Goal: Task Accomplishment & Management: Complete application form

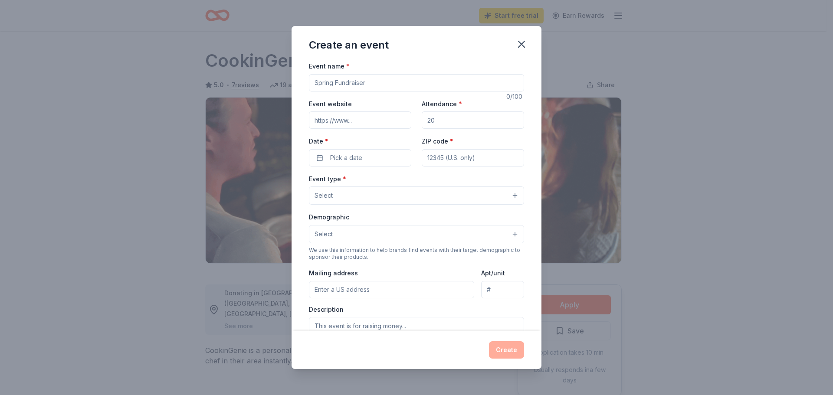
click at [330, 83] on input "Event name *" at bounding box center [416, 82] width 215 height 17
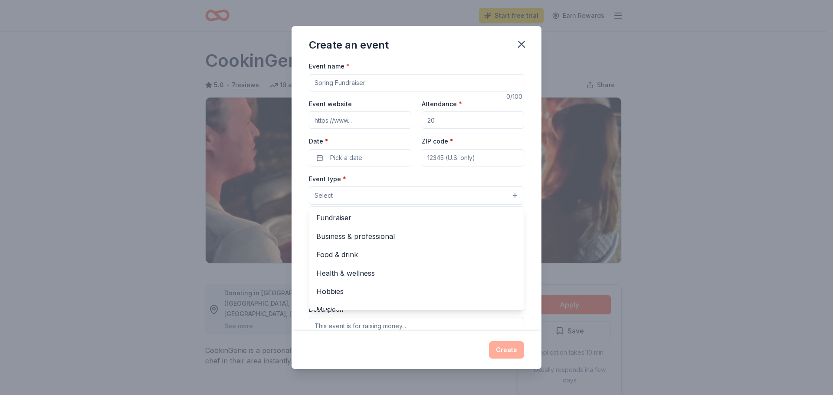
click at [339, 195] on button "Select" at bounding box center [416, 196] width 215 height 18
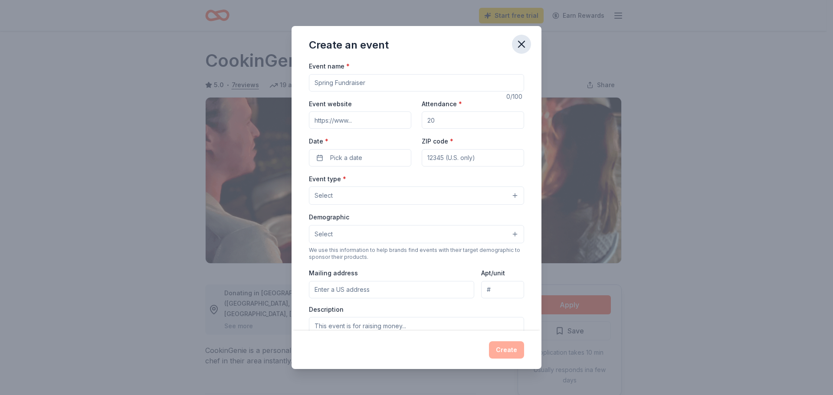
click at [524, 43] on icon "button" at bounding box center [522, 44] width 12 height 12
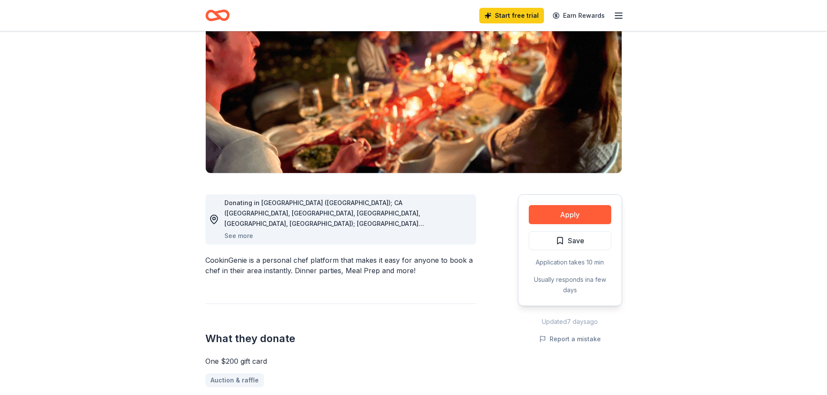
scroll to position [130, 0]
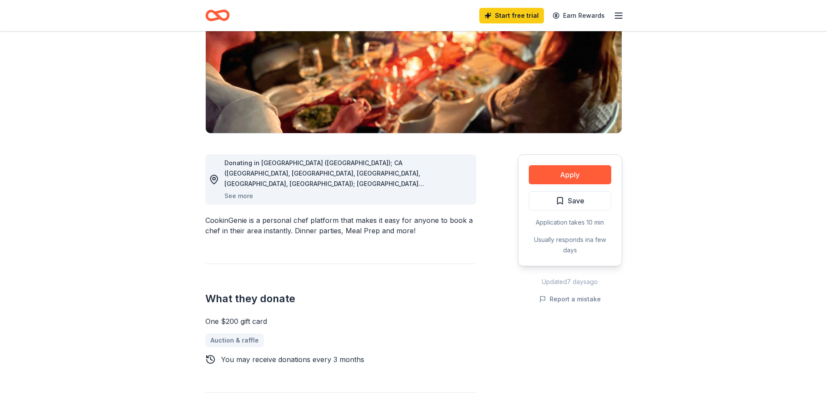
click at [614, 16] on icon "button" at bounding box center [618, 15] width 10 height 10
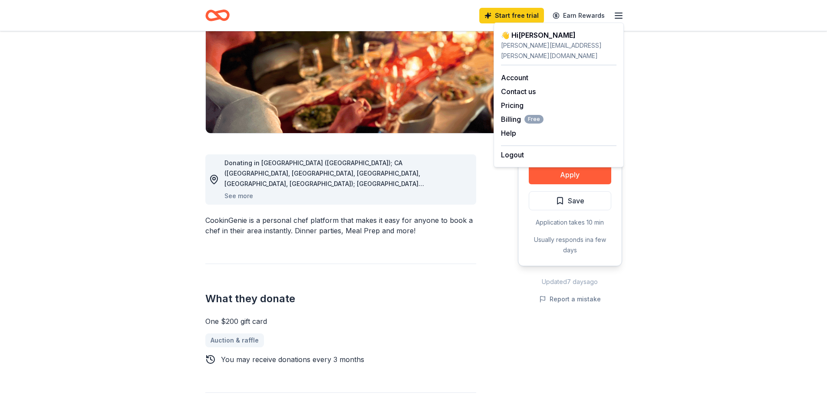
click at [617, 15] on icon "button" at bounding box center [618, 15] width 10 height 10
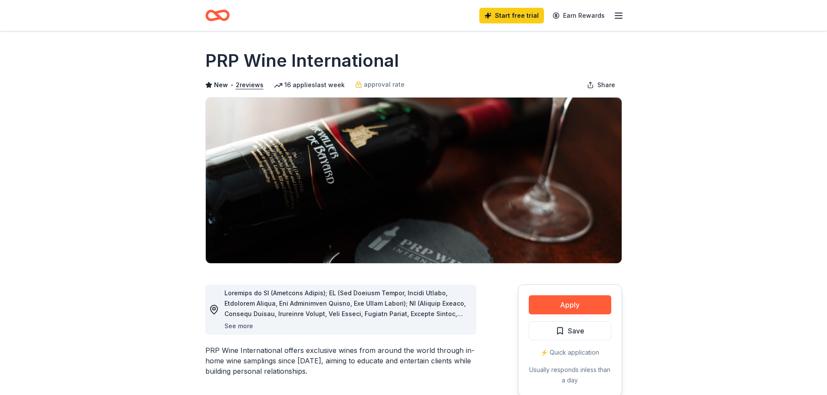
click at [234, 328] on button "See more" at bounding box center [238, 326] width 29 height 10
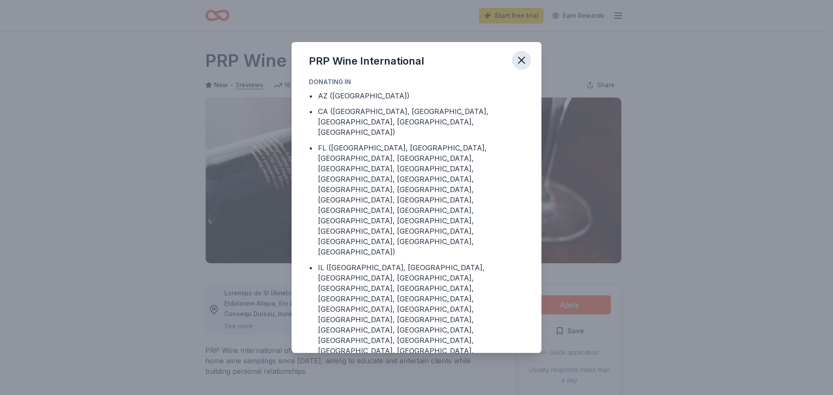
click at [523, 59] on icon "button" at bounding box center [522, 60] width 6 height 6
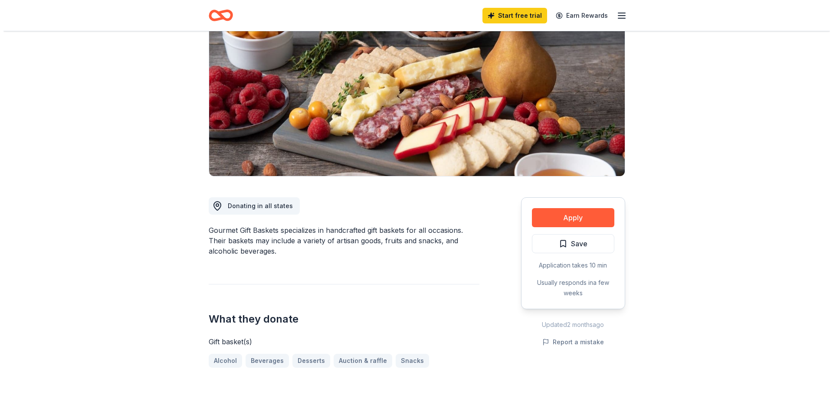
scroll to position [87, 0]
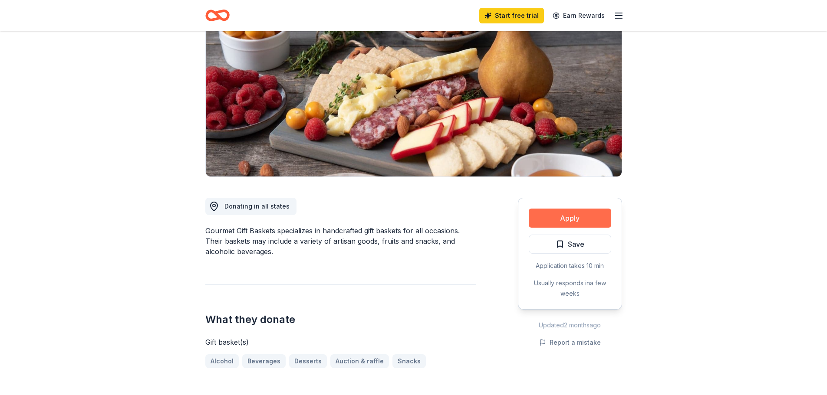
click at [570, 217] on button "Apply" at bounding box center [570, 218] width 82 height 19
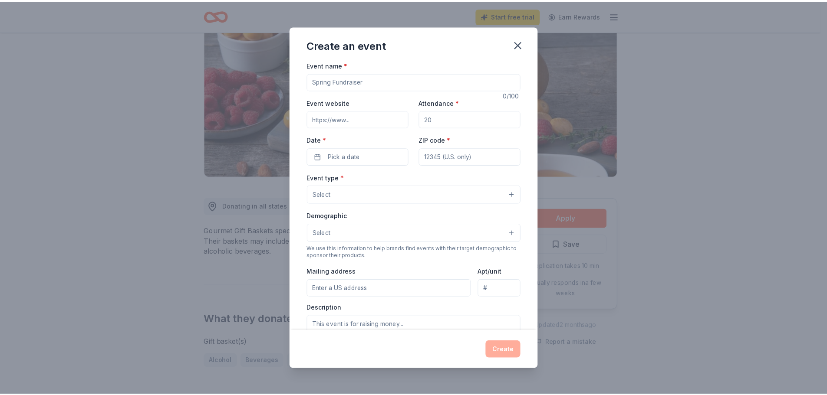
scroll to position [0, 0]
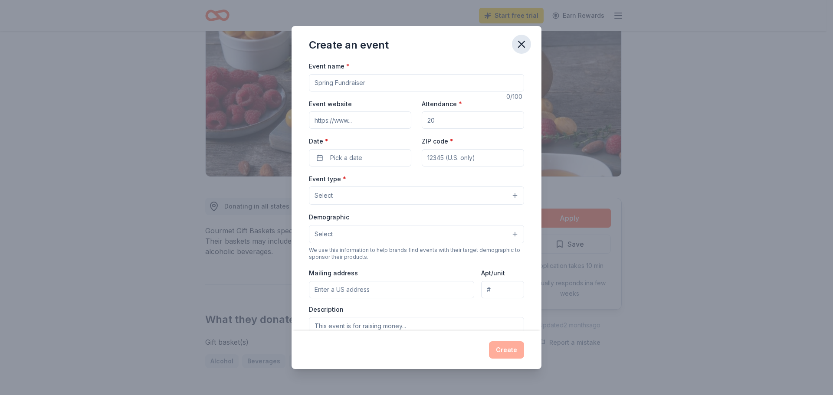
click at [522, 42] on icon "button" at bounding box center [522, 44] width 12 height 12
